Goal: Information Seeking & Learning: Learn about a topic

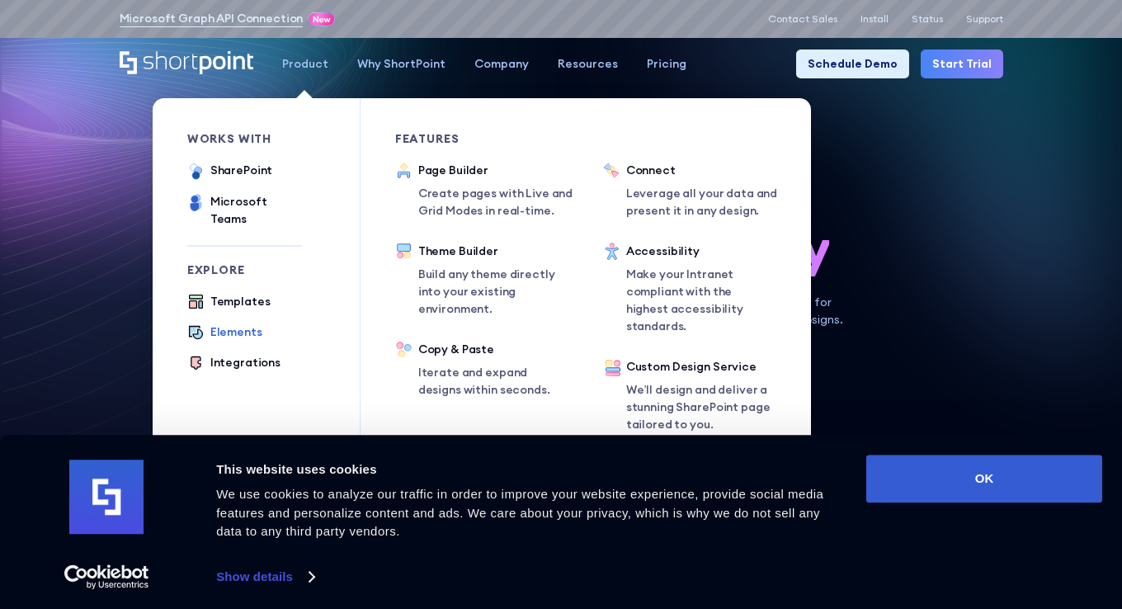
click at [217, 324] on div "Elements" at bounding box center [236, 332] width 52 height 17
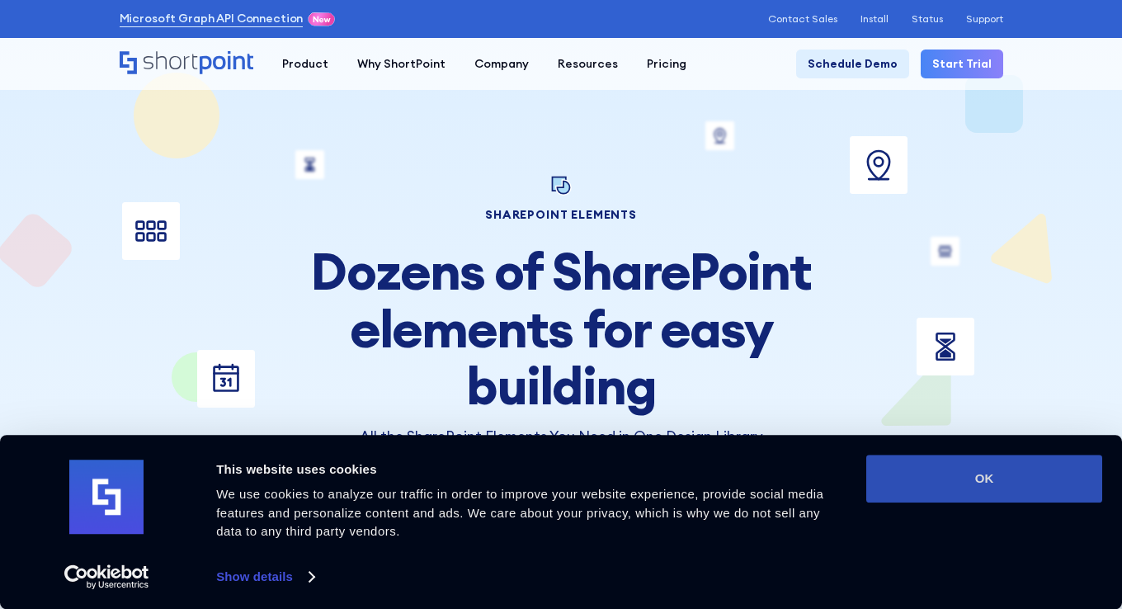
click at [949, 477] on button "OK" at bounding box center [985, 479] width 236 height 48
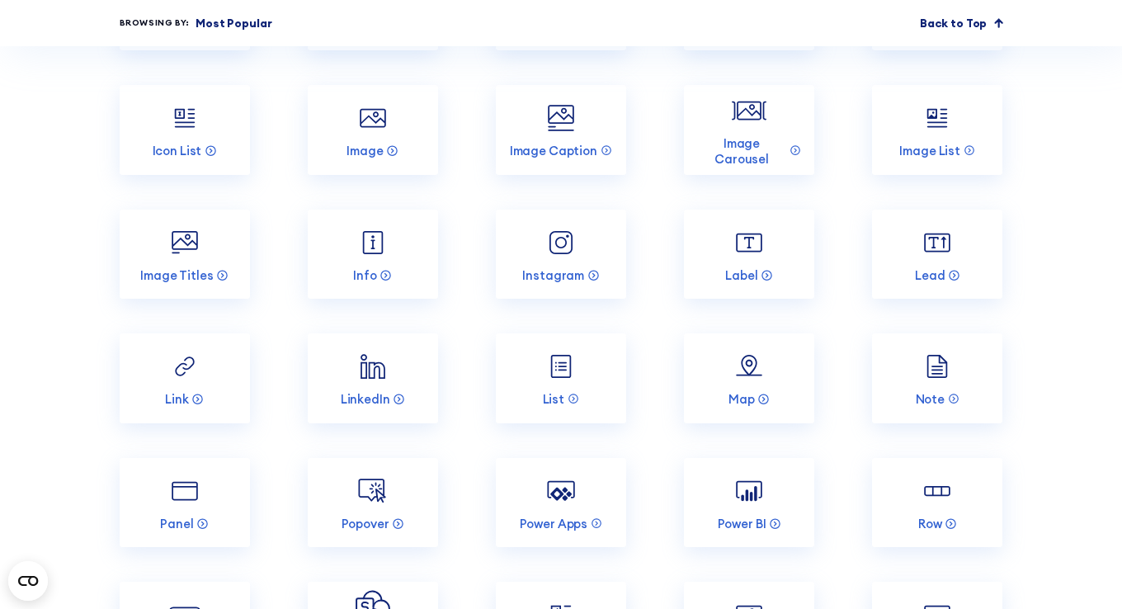
scroll to position [2027, 0]
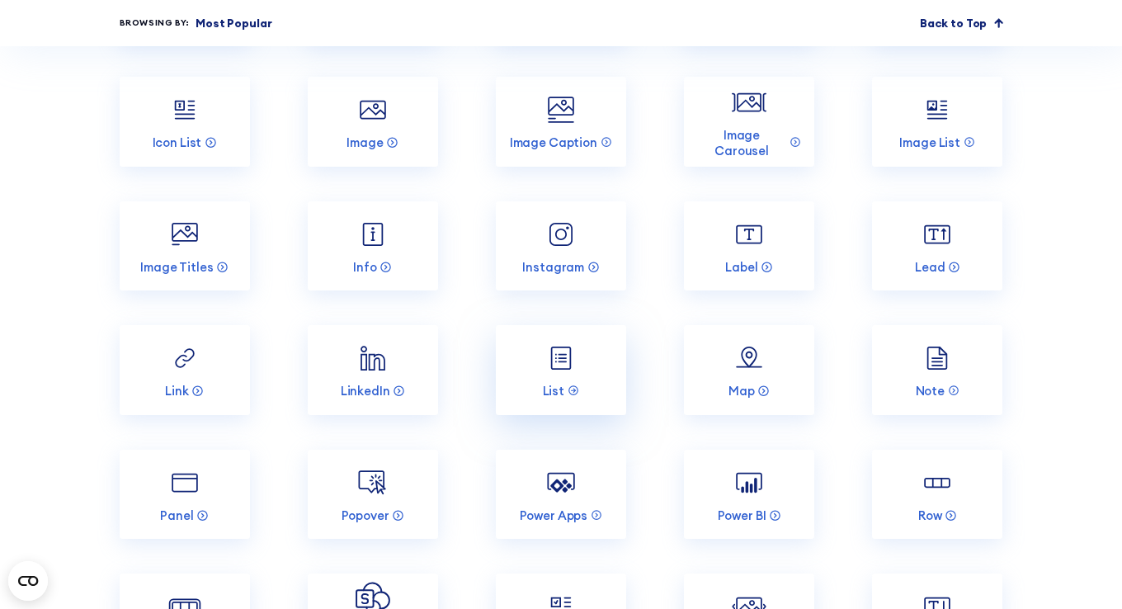
click at [532, 377] on link "List" at bounding box center [561, 370] width 130 height 90
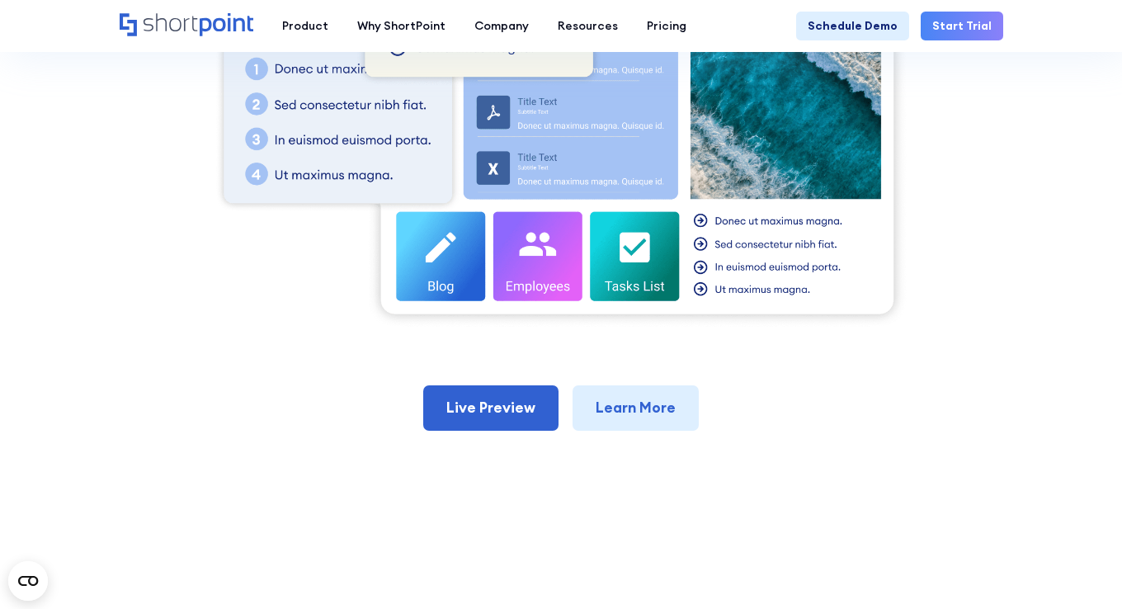
scroll to position [664, 0]
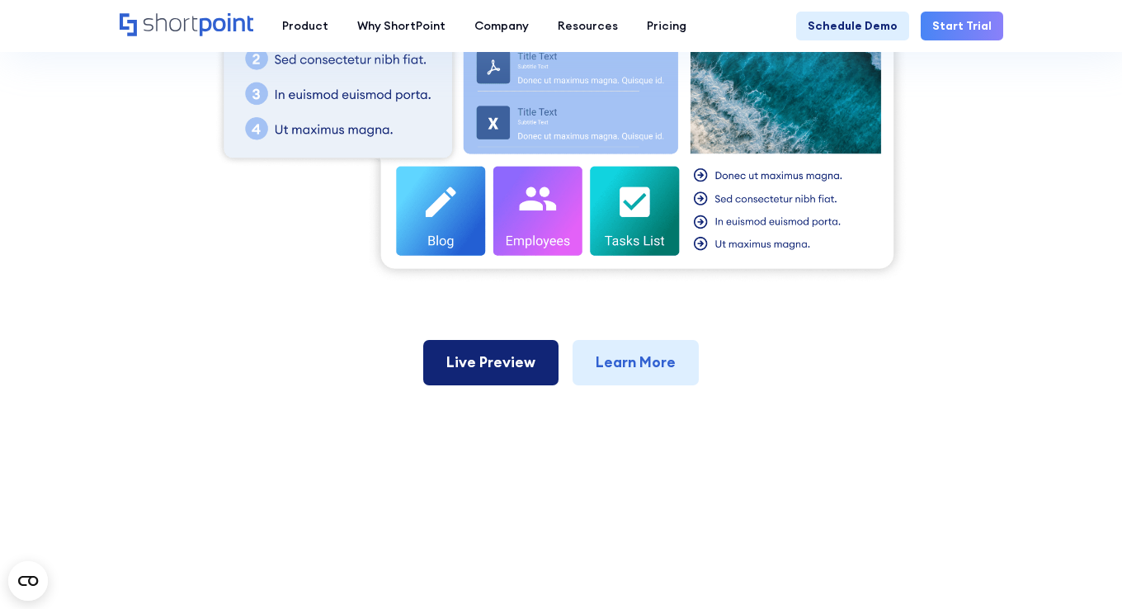
click at [504, 340] on link "Live Preview" at bounding box center [490, 362] width 135 height 45
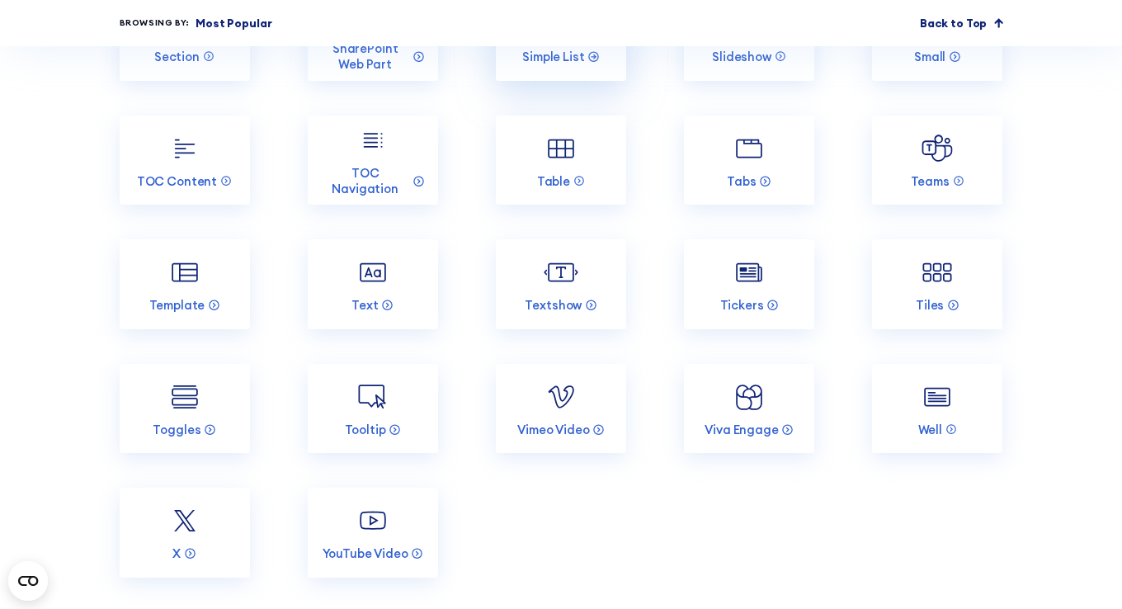
scroll to position [2618, 0]
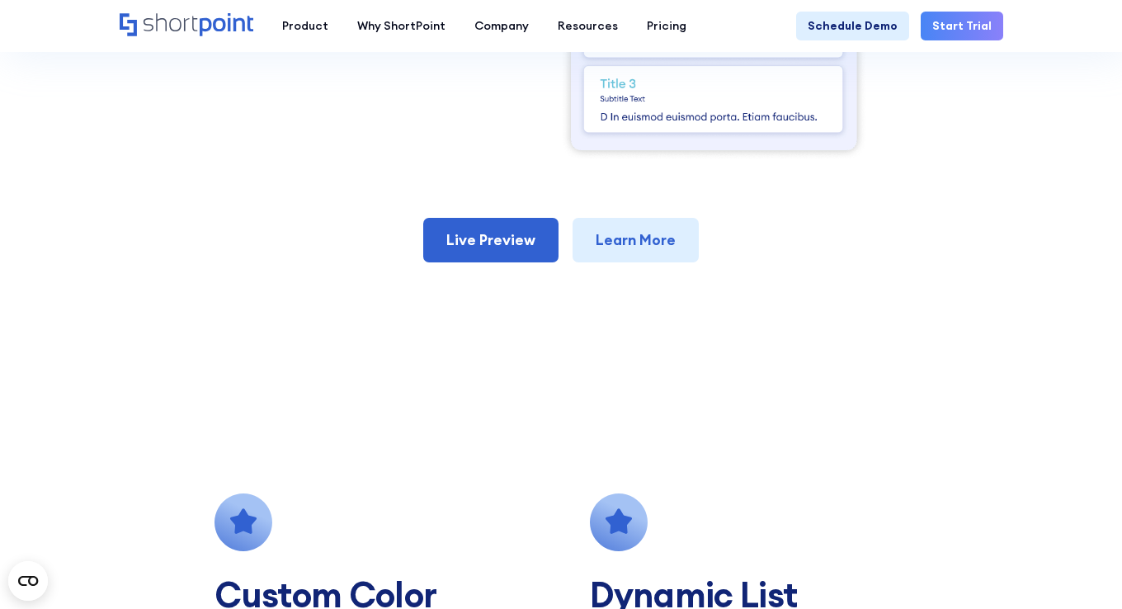
scroll to position [848, 0]
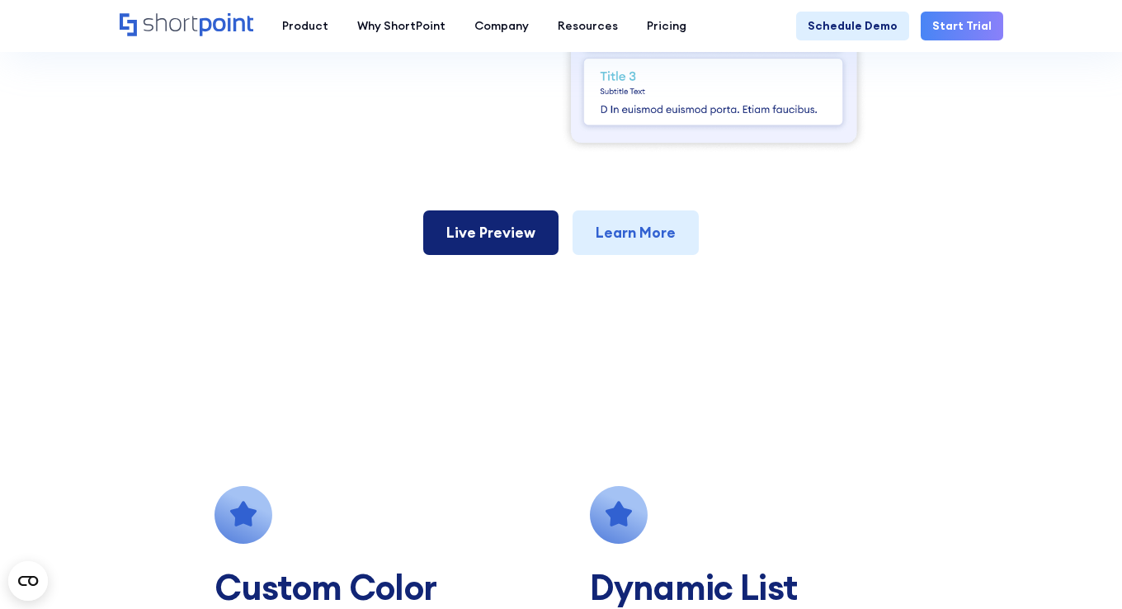
click at [485, 217] on link "Live Preview" at bounding box center [490, 232] width 135 height 45
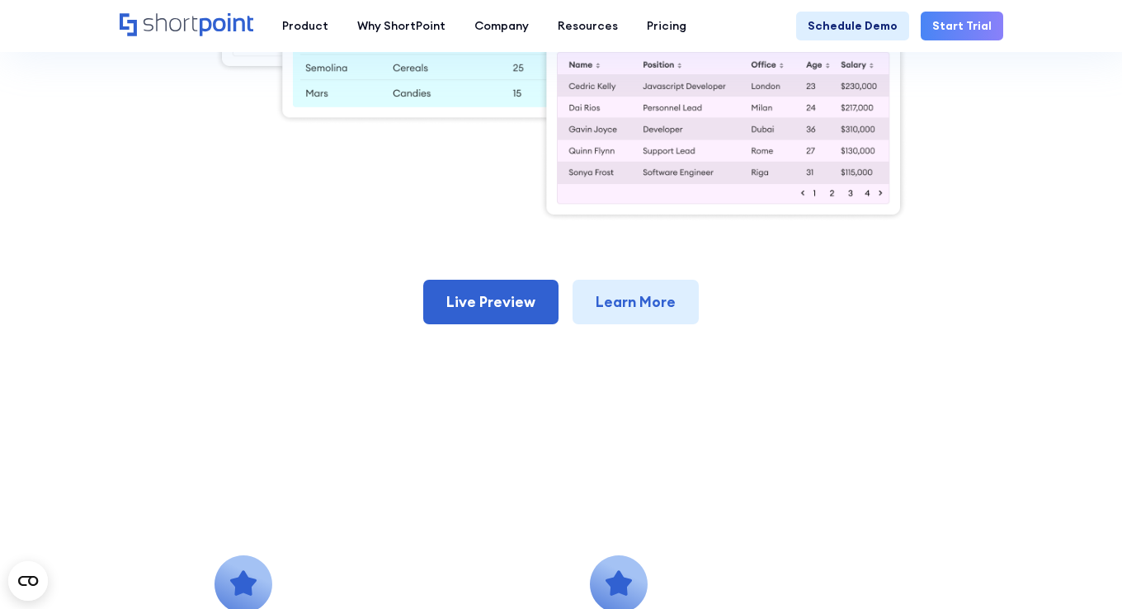
scroll to position [573, 0]
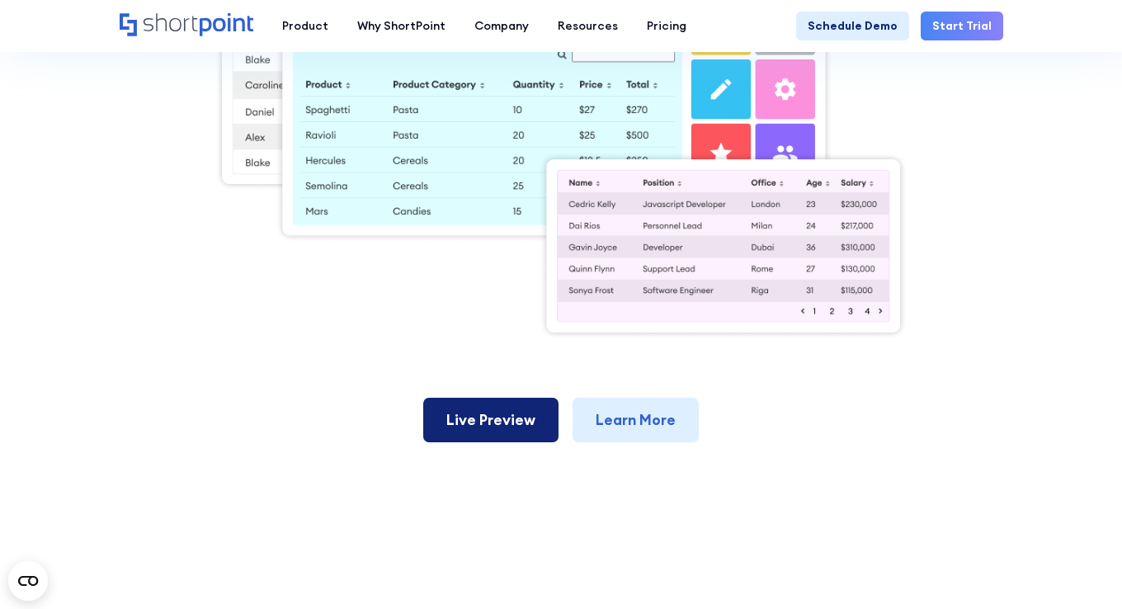
click at [492, 421] on link "Live Preview" at bounding box center [490, 420] width 135 height 45
click at [483, 406] on link "Live Preview" at bounding box center [490, 420] width 135 height 45
